Goal: Task Accomplishment & Management: Complete application form

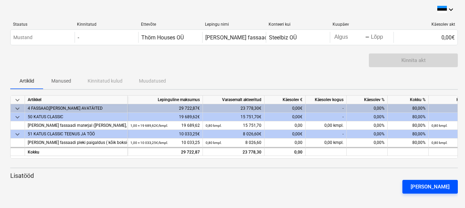
click at [435, 187] on div "[PERSON_NAME]" at bounding box center [429, 186] width 39 height 9
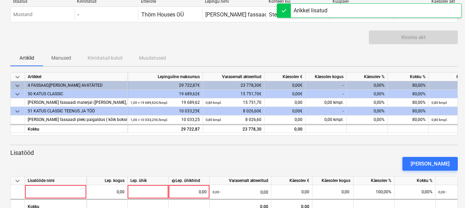
scroll to position [34, 0]
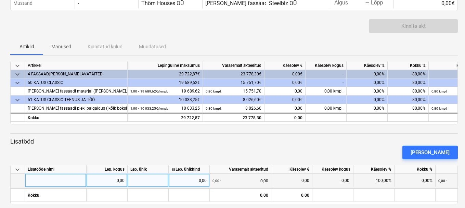
click at [42, 178] on div at bounding box center [56, 180] width 62 height 14
type input "[PERSON_NAME]"
click at [55, 176] on div "[PERSON_NAME]" at bounding box center [56, 180] width 62 height 14
type input "Lisamaterjalid"
click at [103, 181] on div "0,00" at bounding box center [106, 180] width 35 height 14
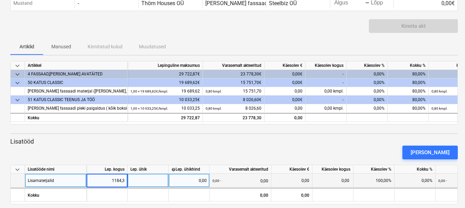
type input "1184,34"
click at [146, 178] on div at bounding box center [148, 180] width 41 height 14
type input "1184,34"
click at [189, 177] on div "0,00" at bounding box center [188, 180] width 35 height 14
click at [189, 179] on div "0,00" at bounding box center [188, 180] width 35 height 14
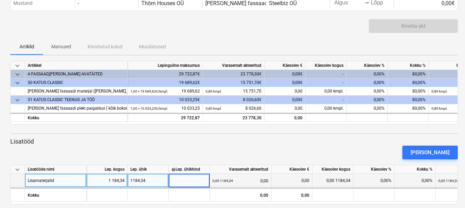
type input "1"
click at [239, 179] on div "0,00 1184,34 0,00" at bounding box center [240, 180] width 56 height 14
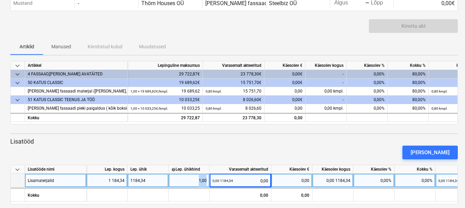
drag, startPoint x: 193, startPoint y: 179, endPoint x: 210, endPoint y: 180, distance: 17.5
click at [0, 0] on div "Lisamaterjalid 1 184,34 1184,34 1,00 0,00 1184,34 0,00 0,00 0,00 1184,34 0,00% …" at bounding box center [0, 0] width 0 height 0
click at [250, 180] on div "0,00 1184,34 0,00" at bounding box center [240, 180] width 56 height 14
click at [367, 178] on div "0,00%" at bounding box center [373, 180] width 41 height 14
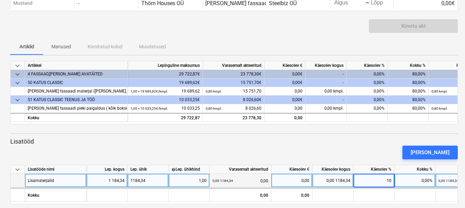
type input "100"
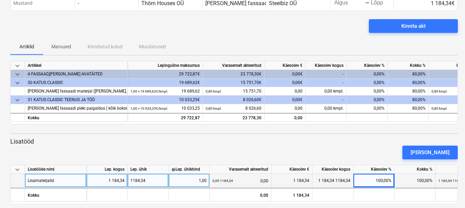
click at [397, 147] on div "[PERSON_NAME]" at bounding box center [234, 152] width 453 height 19
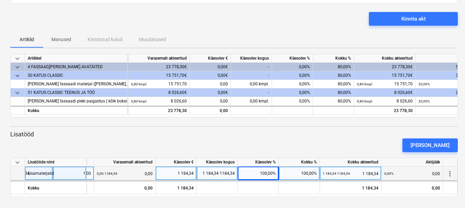
scroll to position [0, 94]
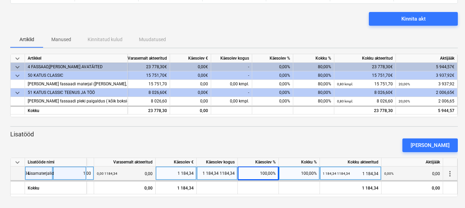
click at [408, 172] on div "0,00% 0,00" at bounding box center [412, 173] width 56 height 14
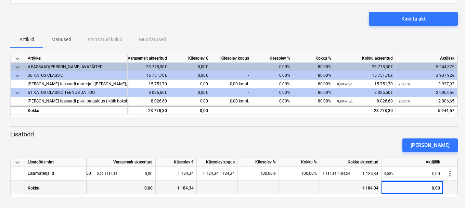
drag, startPoint x: 314, startPoint y: 192, endPoint x: 281, endPoint y: 189, distance: 32.9
click at [281, 189] on div at bounding box center [299, 187] width 41 height 14
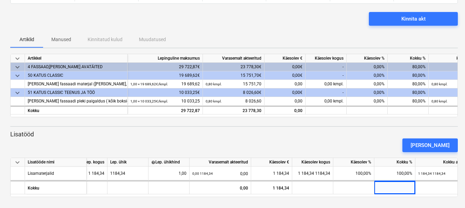
scroll to position [0, 0]
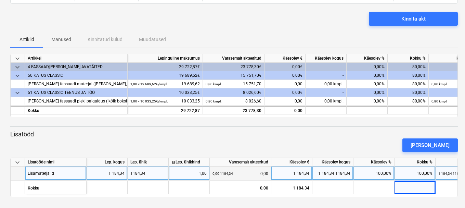
click at [331, 171] on div "1 184,34 1184,34" at bounding box center [332, 173] width 41 height 14
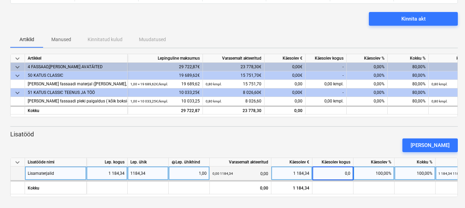
type input "0,00"
click at [385, 134] on p "Lisatööd" at bounding box center [233, 134] width 447 height 8
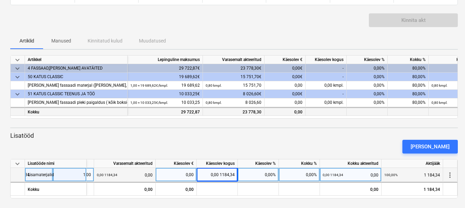
scroll to position [41, 0]
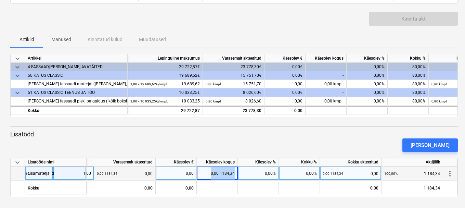
drag, startPoint x: 209, startPoint y: 172, endPoint x: 243, endPoint y: 174, distance: 33.6
click at [0, 0] on div "Lisamaterjalid 1184,34 1,00 0,00 1184,34 0,00 0,00 0,00 1184,34 0,00% 0,00% 0,0…" at bounding box center [0, 0] width 0 height 0
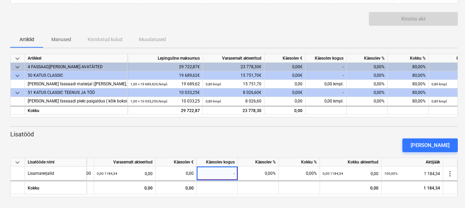
click at [282, 141] on div "[PERSON_NAME]" at bounding box center [234, 144] width 453 height 19
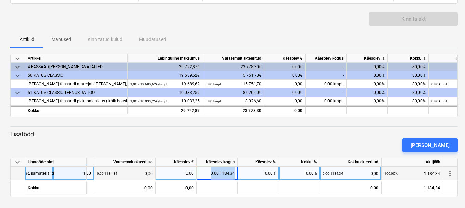
drag, startPoint x: 226, startPoint y: 173, endPoint x: 247, endPoint y: 175, distance: 20.3
click at [0, 0] on div "Lisamaterjalid 1184,34 1,00 0,00 1184,34 0,00 0,00 0,00 1184,34 0,00% 0,00% 0,0…" at bounding box center [0, 0] width 0 height 0
type input "1184,34"
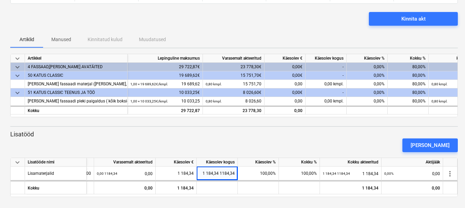
click at [269, 146] on div "[PERSON_NAME]" at bounding box center [234, 144] width 453 height 19
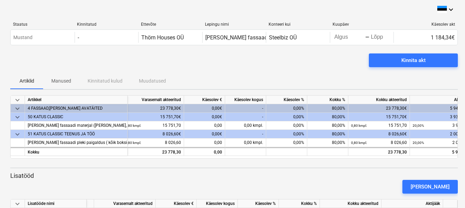
scroll to position [0, 94]
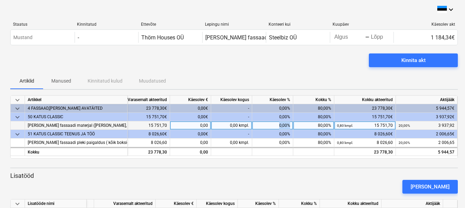
drag, startPoint x: 274, startPoint y: 124, endPoint x: 295, endPoint y: 129, distance: 21.7
click at [0, 0] on div "[PERSON_NAME] fassaadi materjal ([PERSON_NAME], [PERSON_NAME], ääre [PERSON_NAM…" at bounding box center [0, 0] width 0 height 0
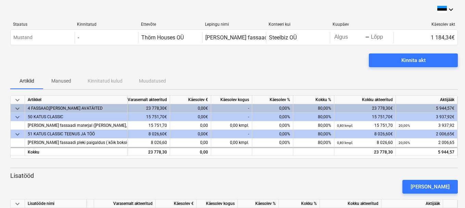
click at [333, 60] on div "Kinnita akt" at bounding box center [233, 62] width 447 height 19
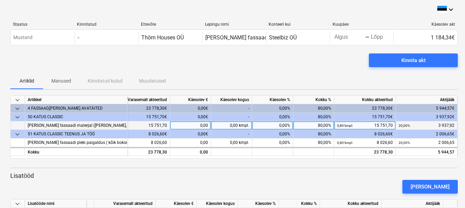
click at [145, 123] on div "0,80 kmpl. 15 751,70" at bounding box center [139, 125] width 56 height 9
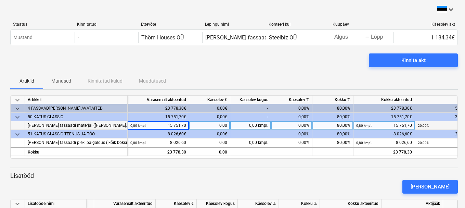
drag, startPoint x: 134, startPoint y: 125, endPoint x: 139, endPoint y: 121, distance: 6.1
click at [134, 125] on small "0,80 kmpl." at bounding box center [138, 125] width 16 height 4
click at [148, 127] on div "0,80 kmpl. 15 751,70" at bounding box center [158, 125] width 56 height 9
click at [152, 124] on div "0,80 kmpl. 15 751,70" at bounding box center [158, 125] width 56 height 9
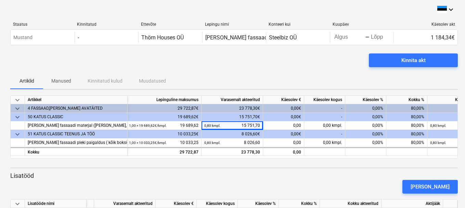
scroll to position [0, 0]
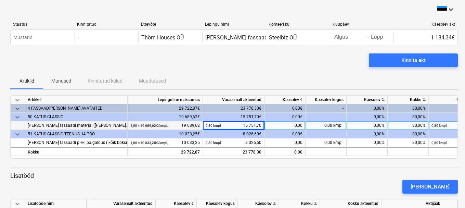
click at [157, 126] on small "1,00 × 19 689,62€ / kmpl." at bounding box center [149, 125] width 38 height 4
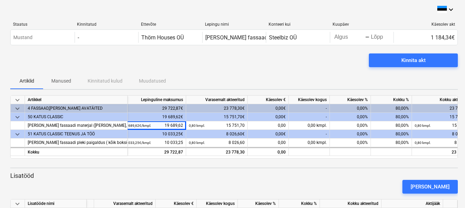
scroll to position [0, 18]
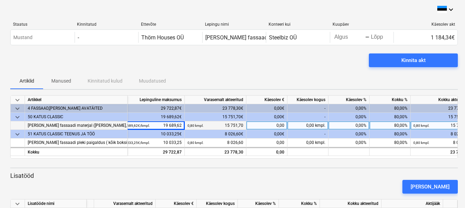
click at [262, 123] on div "0,00" at bounding box center [266, 125] width 41 height 9
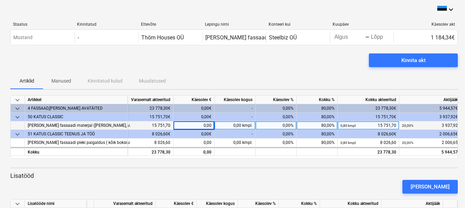
scroll to position [0, 94]
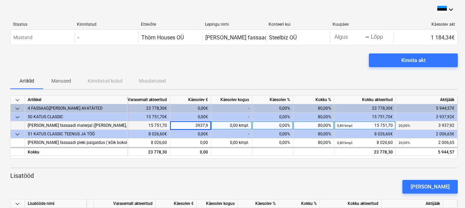
type input "3937,92"
click at [286, 59] on div "Kinnita akt" at bounding box center [233, 62] width 447 height 19
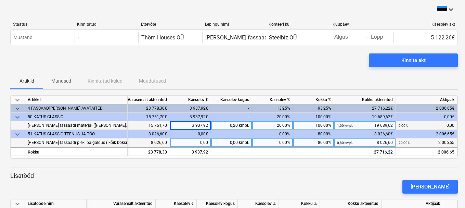
click at [193, 143] on div "0,00" at bounding box center [190, 142] width 41 height 9
type input "2006,65"
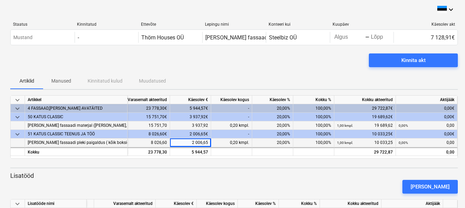
click at [297, 64] on div "Kinnita akt" at bounding box center [233, 62] width 447 height 19
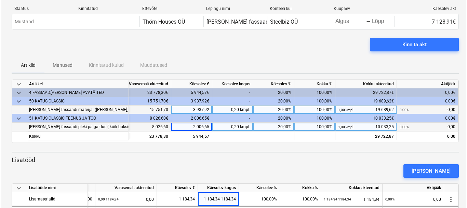
scroll to position [0, 0]
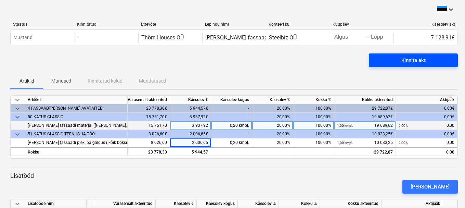
click at [421, 60] on div "Kinnita akt" at bounding box center [413, 60] width 24 height 9
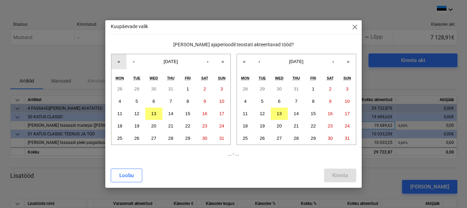
click at [116, 62] on button "«" at bounding box center [118, 61] width 15 height 15
click at [135, 61] on button "‹" at bounding box center [134, 61] width 15 height 15
click at [119, 88] on abbr "1" at bounding box center [120, 88] width 2 height 5
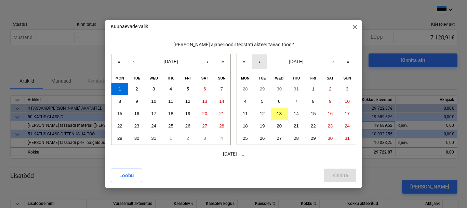
click at [261, 61] on button "‹" at bounding box center [259, 61] width 15 height 15
click at [296, 135] on abbr "31" at bounding box center [296, 137] width 5 height 5
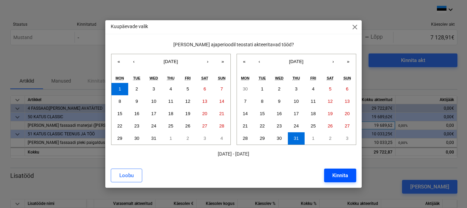
click at [347, 175] on div "Kinnita" at bounding box center [340, 175] width 16 height 9
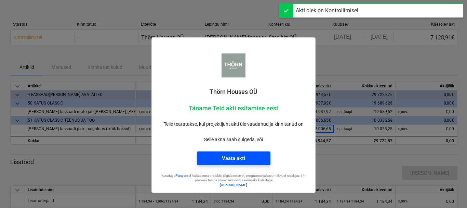
click at [247, 159] on span "Vaata akti" at bounding box center [233, 158] width 57 height 9
